Goal: Task Accomplishment & Management: Use online tool/utility

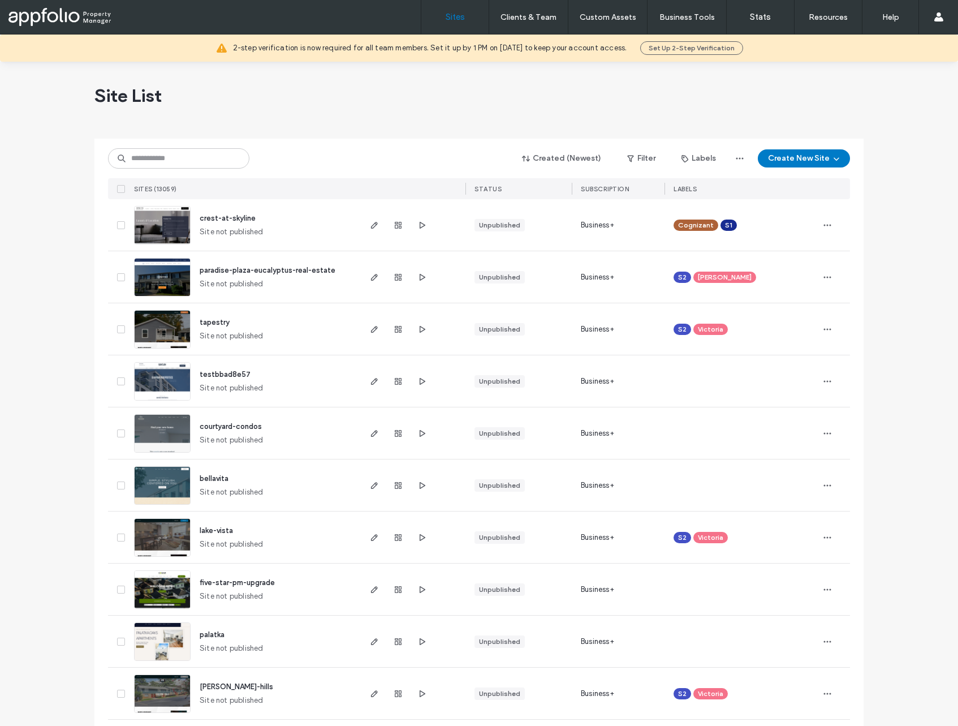
scroll to position [1, 0]
click at [209, 159] on input at bounding box center [178, 158] width 141 height 20
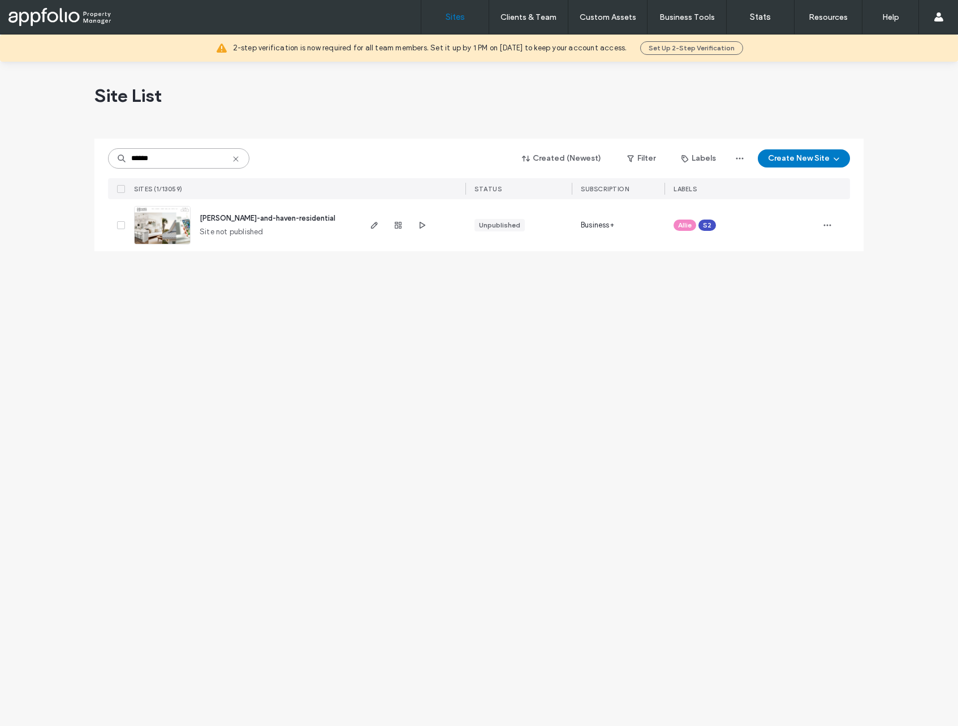
scroll to position [0, 0]
type input "******"
click at [166, 236] on img at bounding box center [162, 244] width 55 height 77
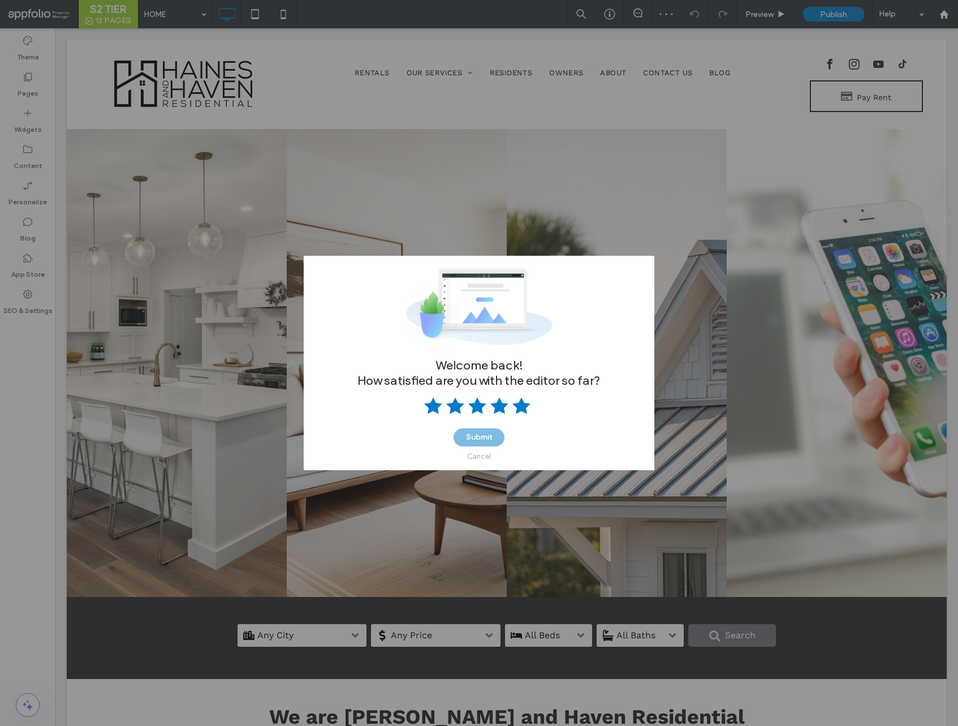
click at [521, 410] on use at bounding box center [521, 406] width 18 height 16
click at [480, 429] on button "Submit" at bounding box center [479, 437] width 51 height 18
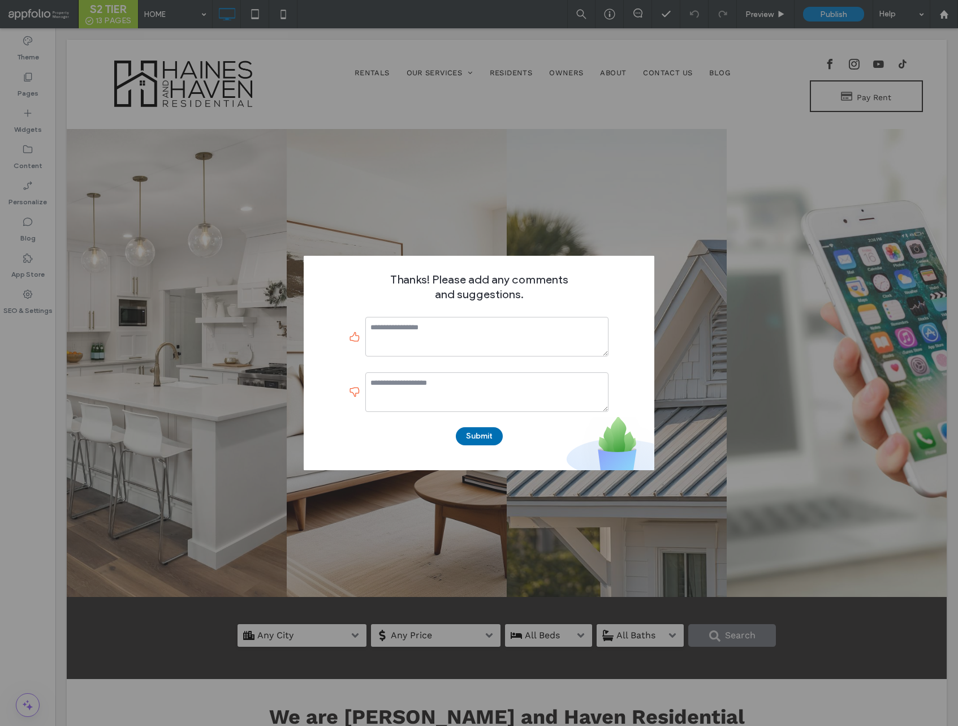
click at [487, 430] on button "Submit" at bounding box center [479, 436] width 47 height 18
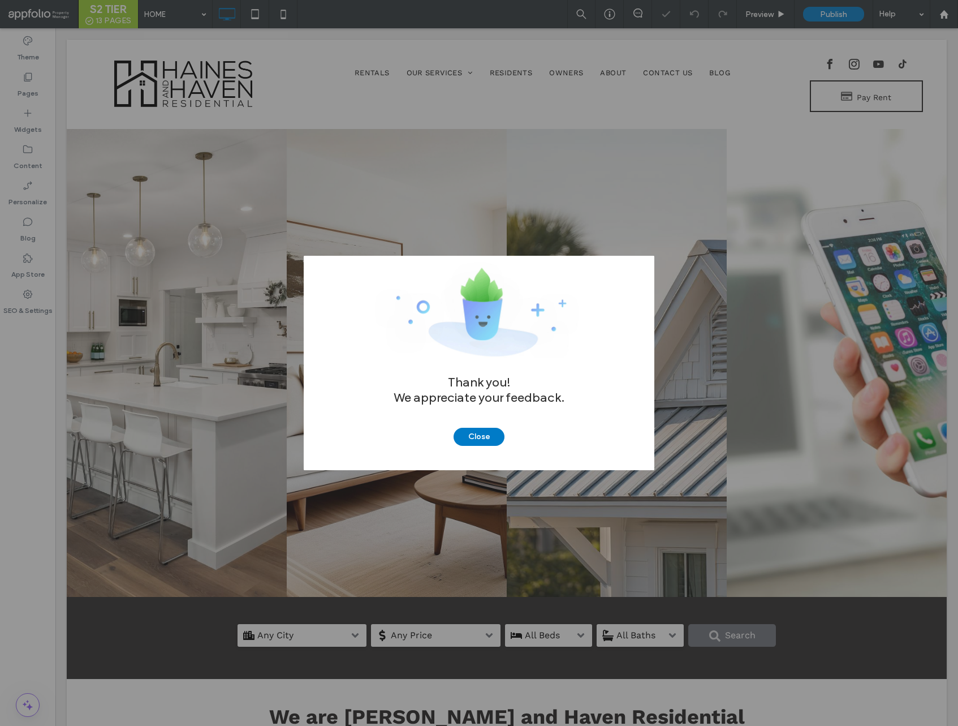
click at [480, 447] on div "Thank you! We appreciate your feedback. Close" at bounding box center [479, 363] width 351 height 214
click at [462, 431] on button "Close" at bounding box center [479, 437] width 51 height 18
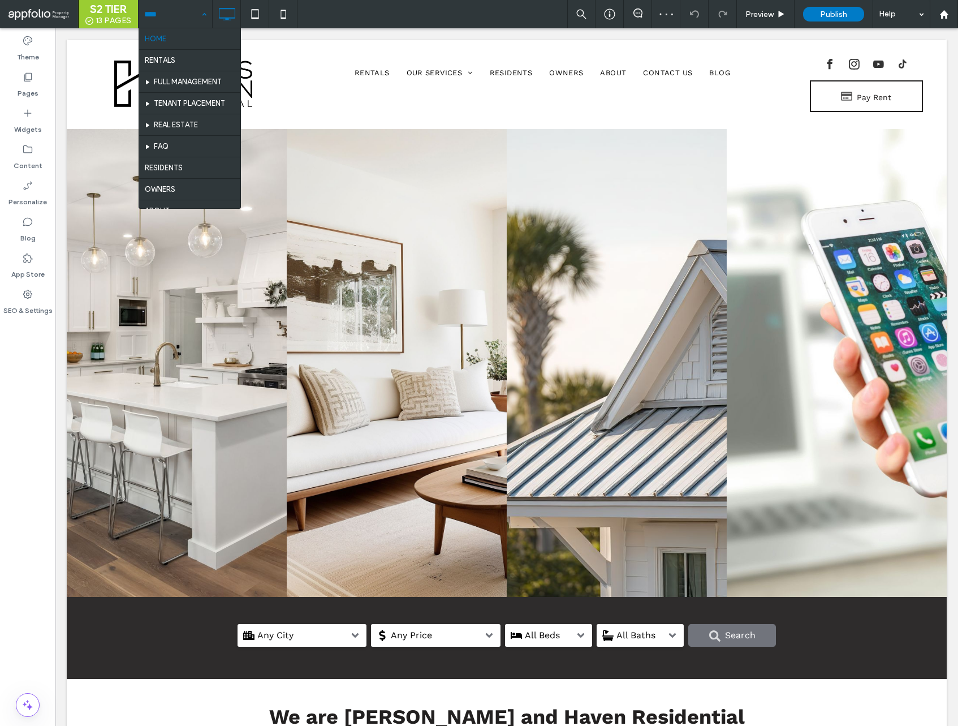
drag, startPoint x: 179, startPoint y: 16, endPoint x: 179, endPoint y: 33, distance: 17.0
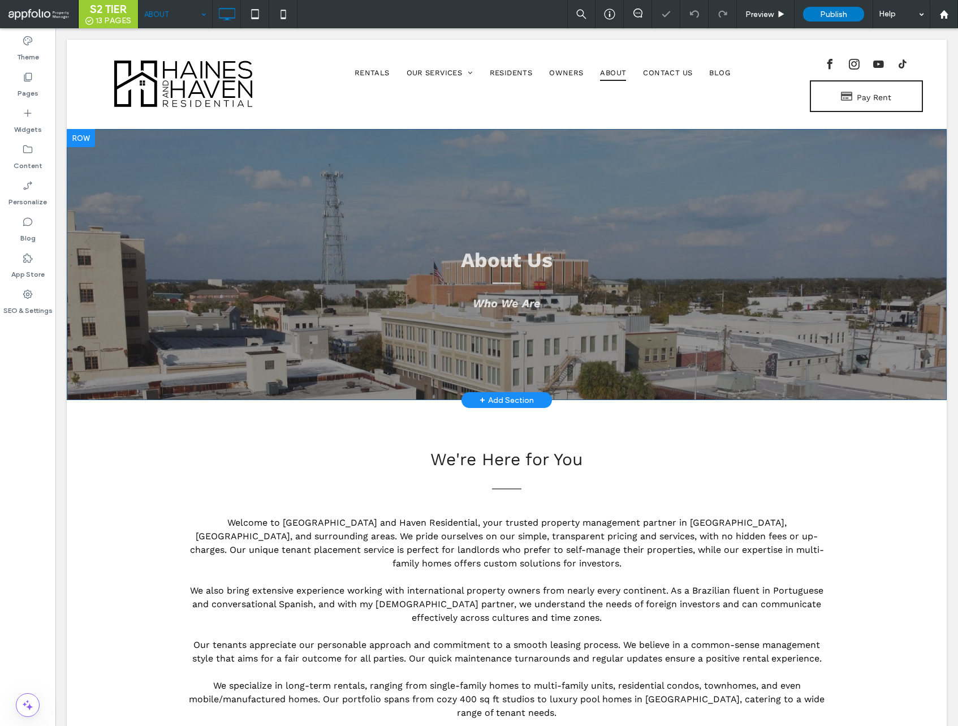
click at [140, 344] on div "About Us Who We Are Click To Paste Row + Add Section" at bounding box center [507, 264] width 880 height 271
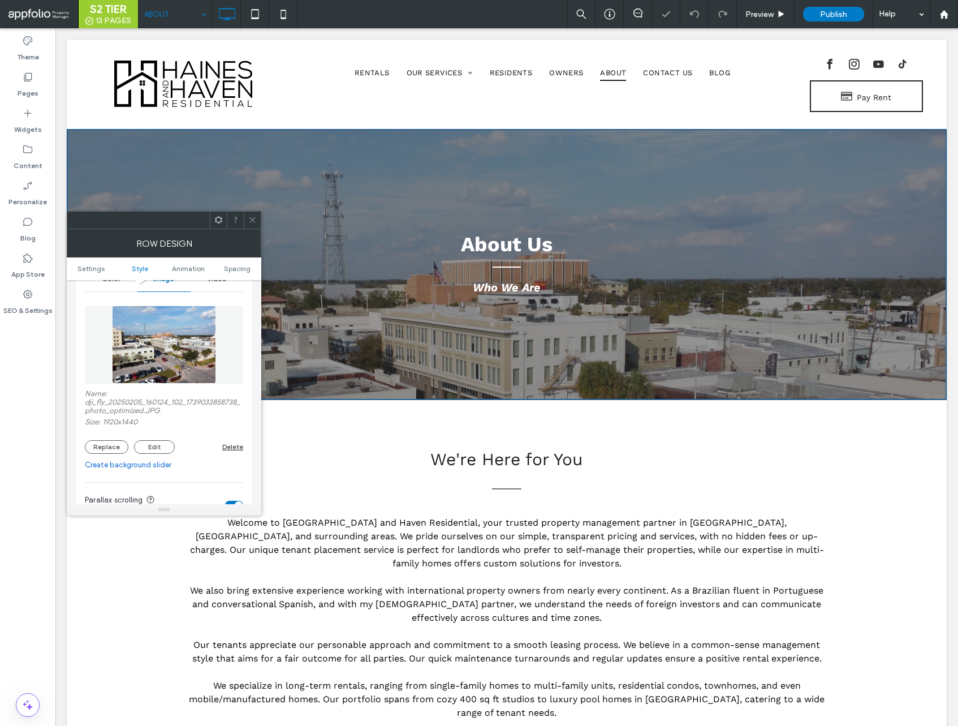
scroll to position [188, 0]
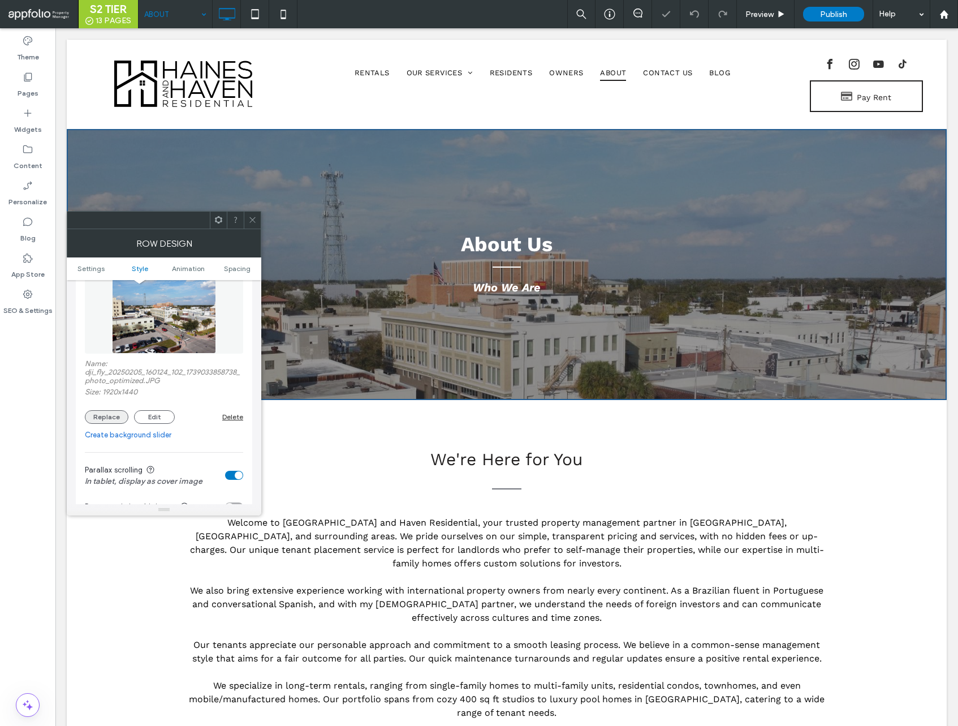
click at [109, 416] on button "Replace" at bounding box center [107, 417] width 44 height 14
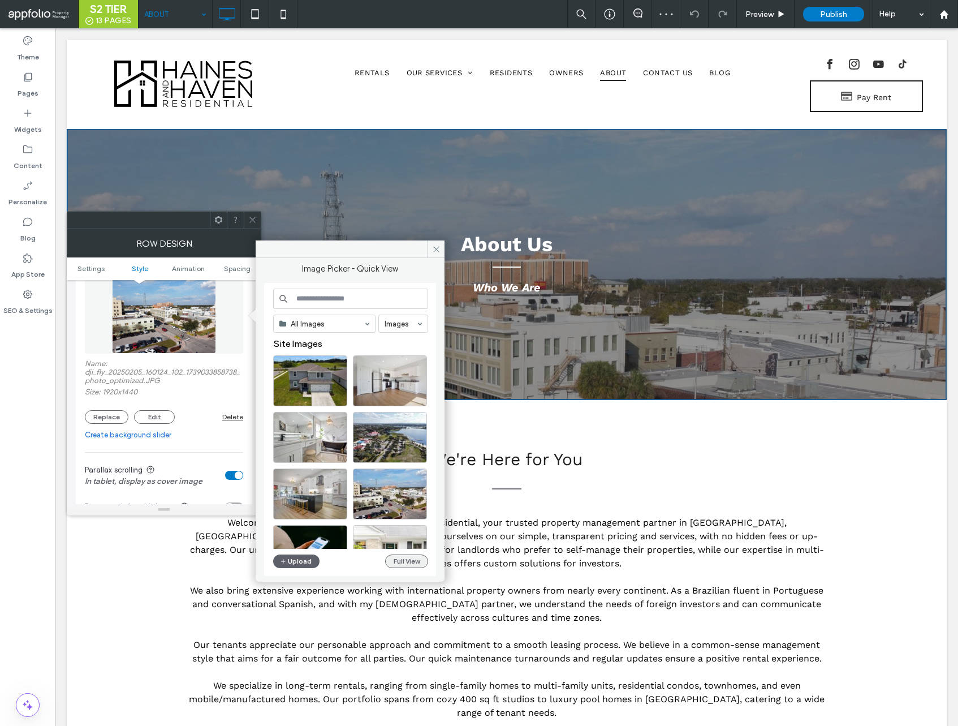
click at [403, 559] on button "Full View" at bounding box center [406, 561] width 43 height 14
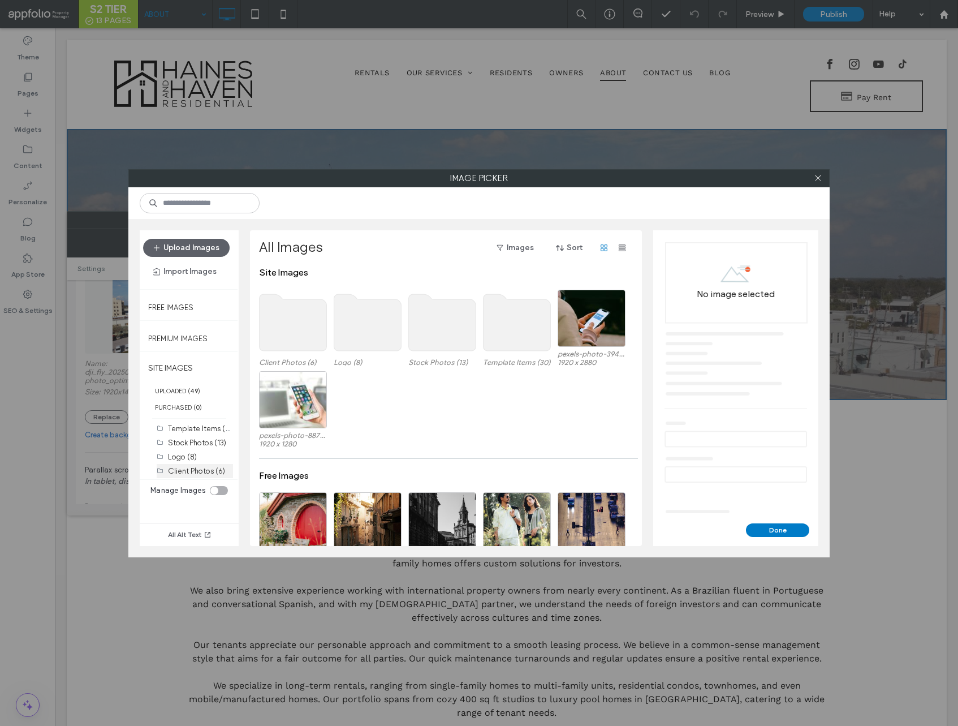
click at [207, 470] on label "Client Photos (6)" at bounding box center [196, 471] width 57 height 8
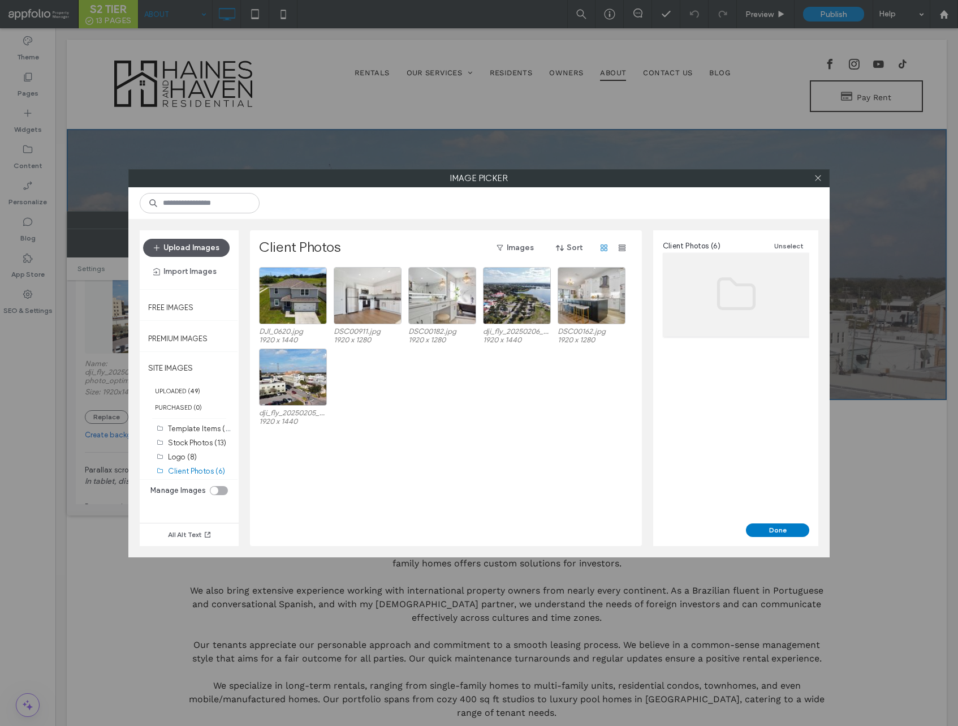
click at [190, 251] on button "Upload Images" at bounding box center [186, 248] width 87 height 18
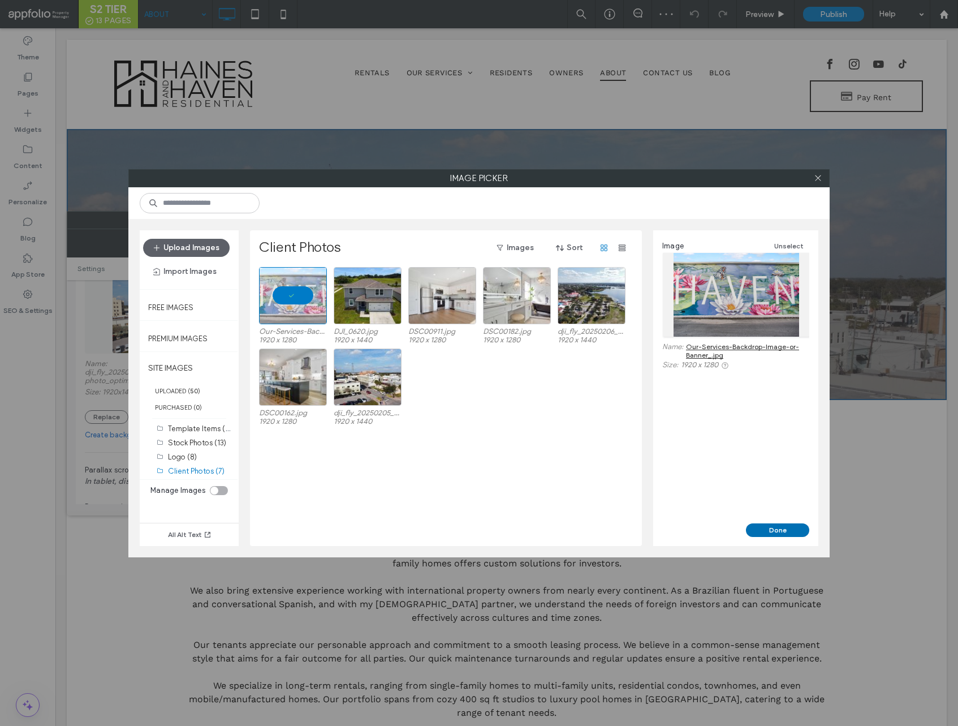
click at [778, 527] on button "Done" at bounding box center [777, 530] width 63 height 14
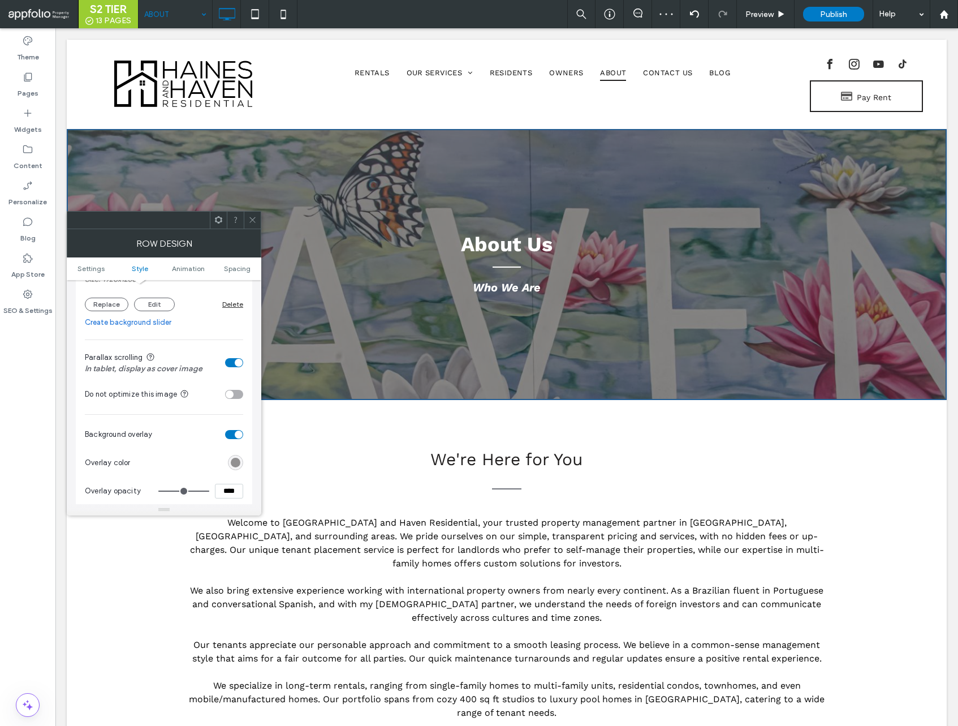
scroll to position [301, 0]
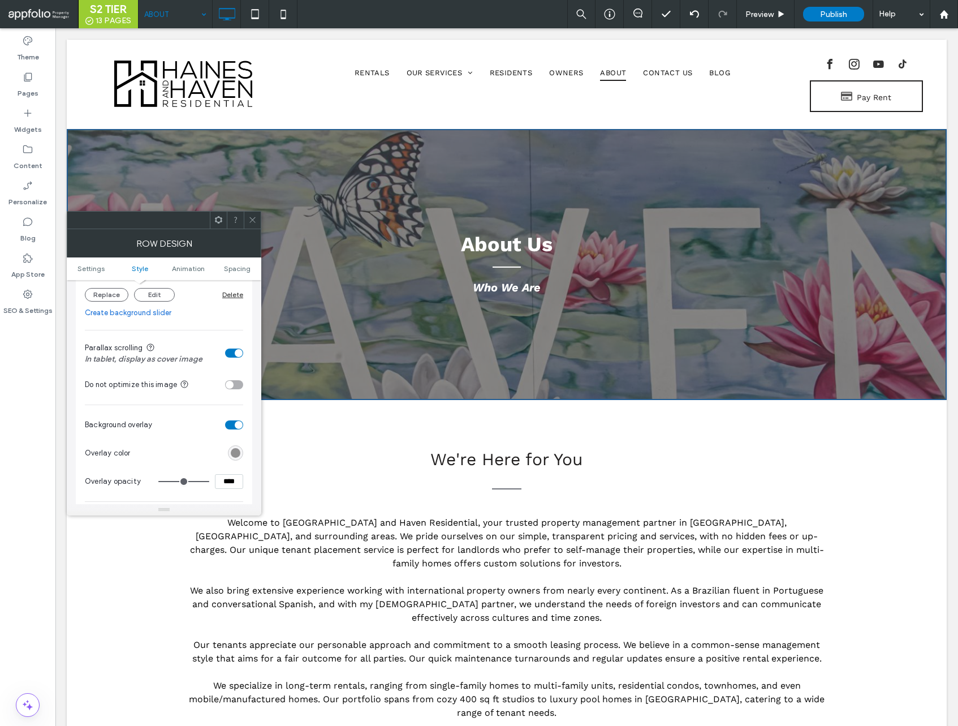
drag, startPoint x: 228, startPoint y: 353, endPoint x: 230, endPoint y: 362, distance: 9.2
click at [228, 353] on div "toggle" at bounding box center [234, 352] width 18 height 9
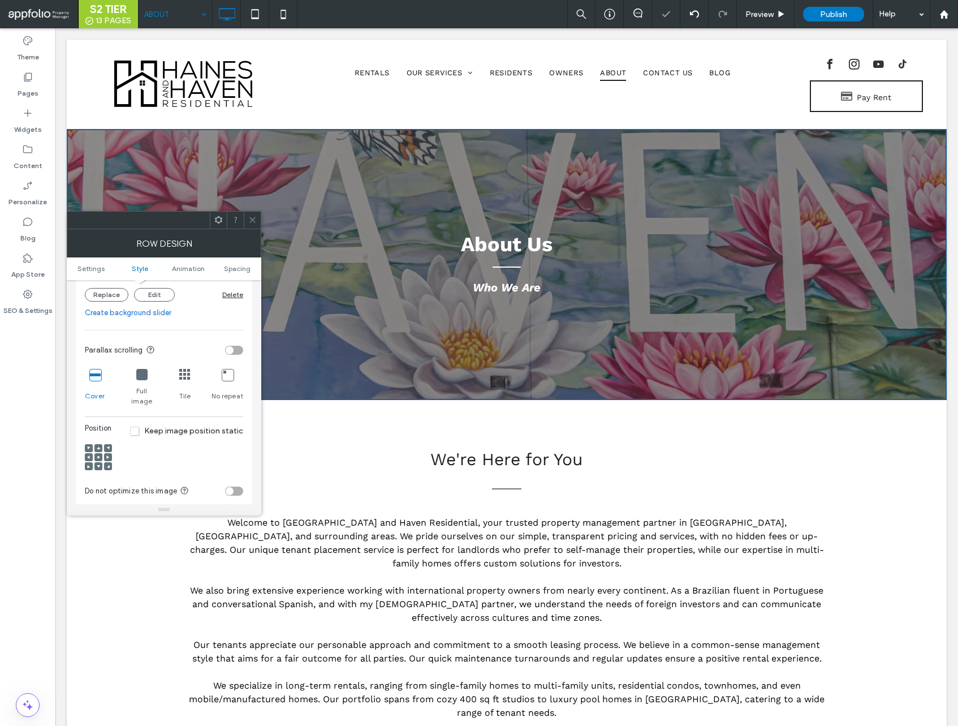
click at [142, 380] on div at bounding box center [141, 375] width 11 height 12
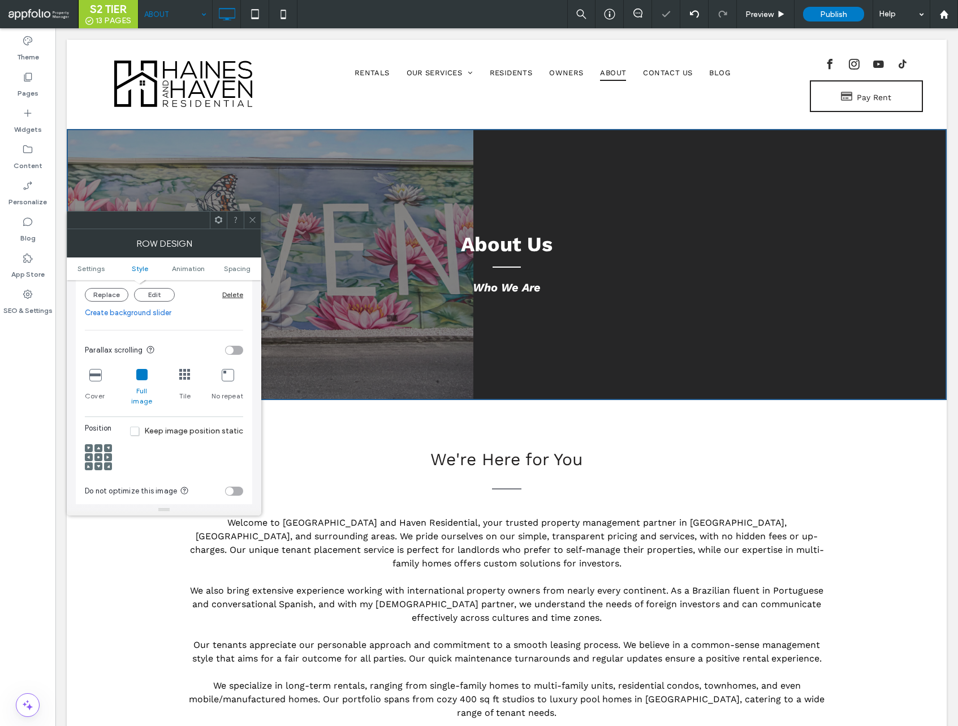
drag, startPoint x: 188, startPoint y: 377, endPoint x: 175, endPoint y: 386, distance: 15.5
click at [188, 377] on icon at bounding box center [184, 374] width 11 height 11
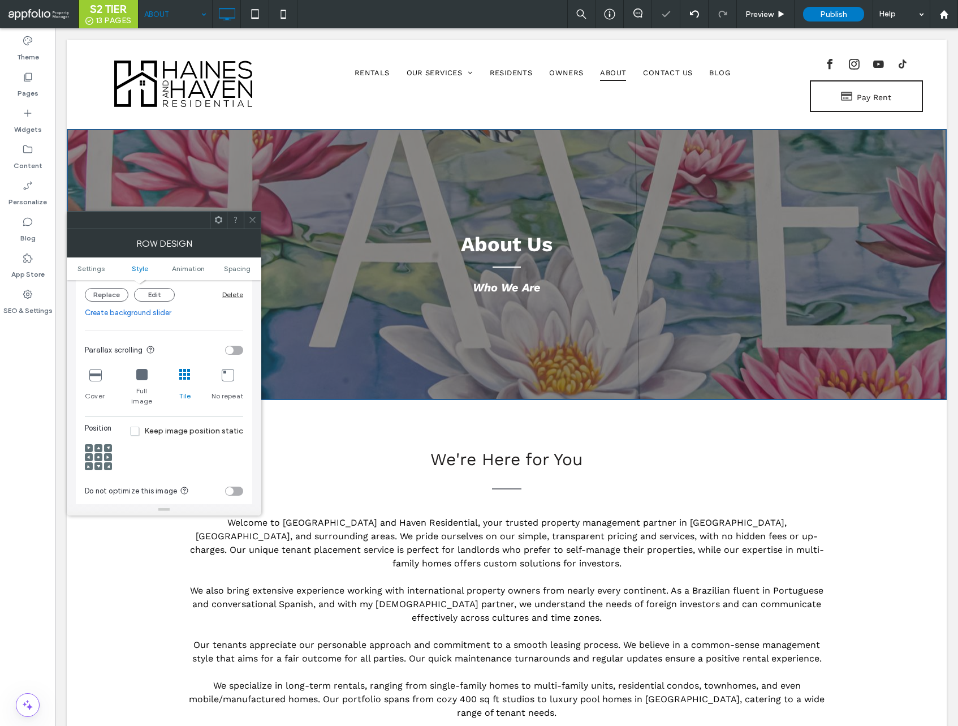
click at [99, 382] on div "Cover" at bounding box center [95, 387] width 20 height 46
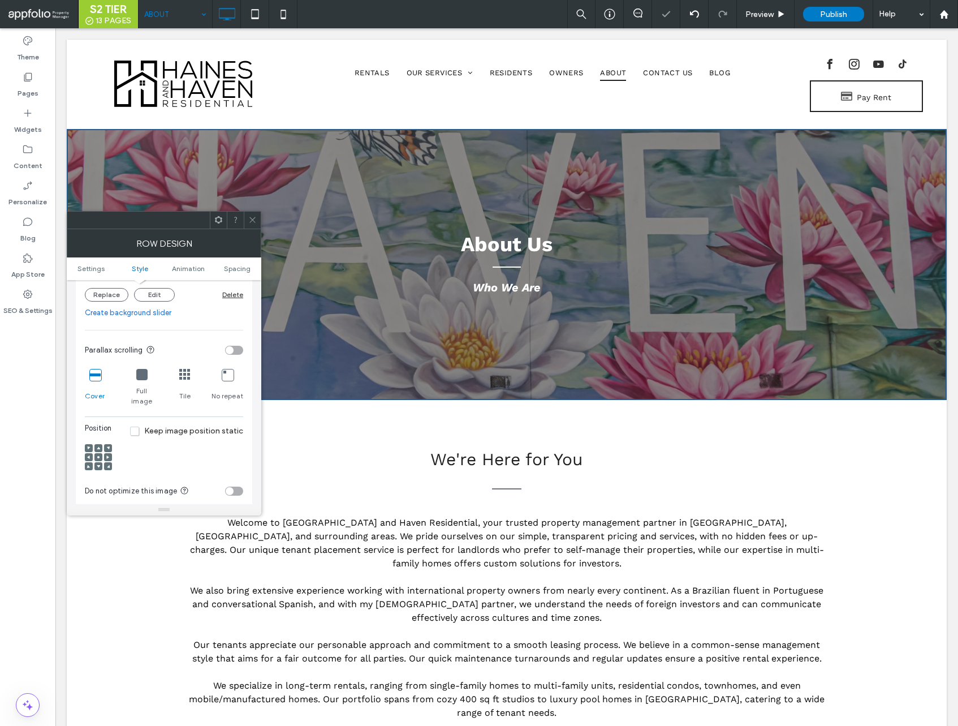
click at [97, 377] on icon at bounding box center [94, 374] width 11 height 11
click at [97, 456] on use at bounding box center [98, 457] width 2 height 2
click at [249, 224] on span at bounding box center [252, 220] width 8 height 17
